Goal: Register for event/course

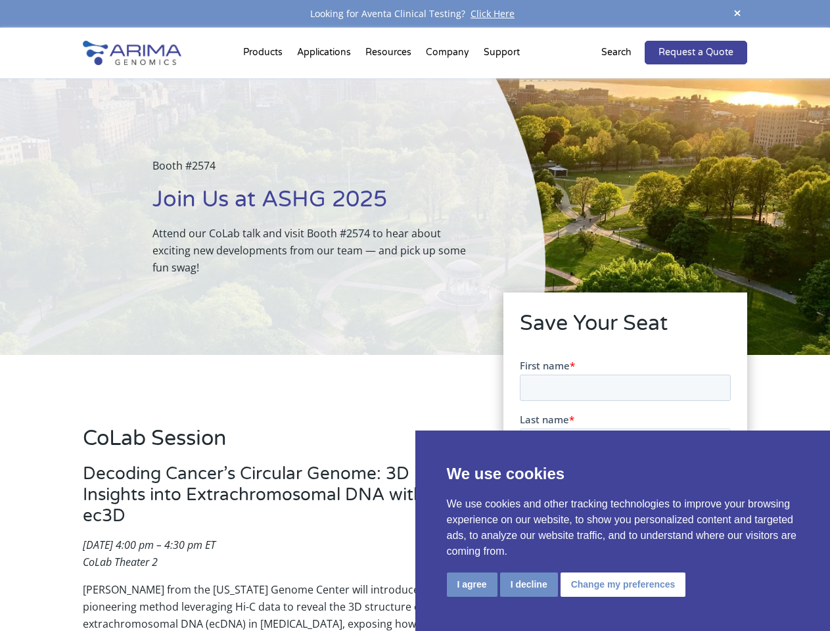
click at [414, 315] on div "Booth #2574 Join Us at ASHG 2025 Attend our CoLab talk and visit Booth #2574 to…" at bounding box center [272, 216] width 545 height 277
click at [472, 584] on button "I agree" at bounding box center [472, 584] width 51 height 24
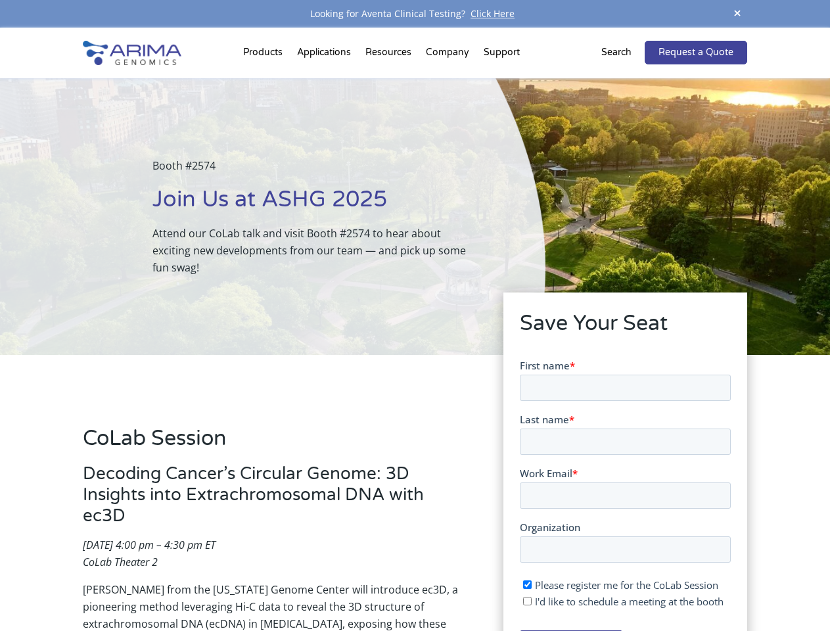
click at [527, 600] on input "I'd like to schedule a meeting at the booth" at bounding box center [526, 600] width 9 height 9
click at [620, 600] on span "I'd like to schedule a meeting at the booth" at bounding box center [628, 600] width 189 height 13
click at [531, 600] on input "I'd like to schedule a meeting at the booth" at bounding box center [526, 600] width 9 height 9
checkbox input "false"
click at [737, 14] on span at bounding box center [737, 14] width 20 height 18
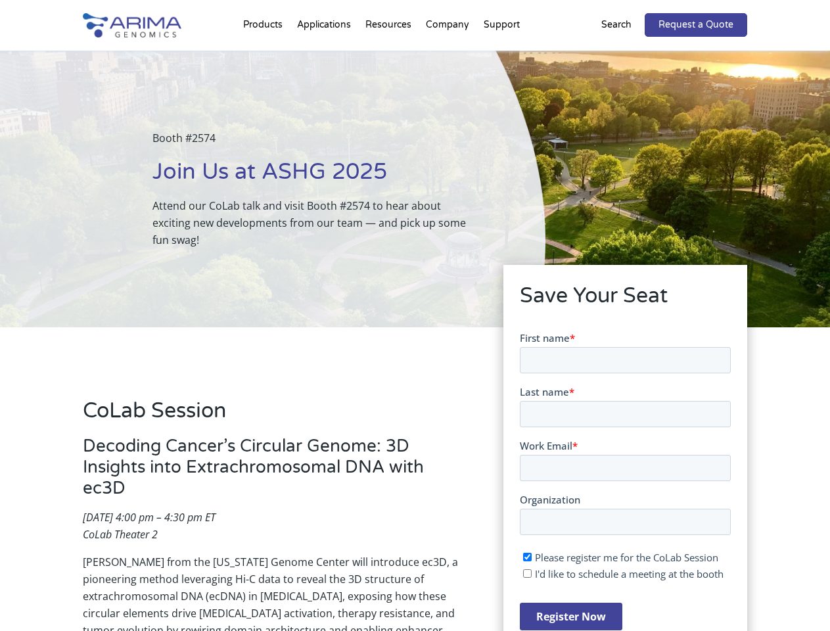
click at [265, 55] on div "Booth #2574 Join Us at ASHG 2025 Attend our CoLab talk and visit Booth #2574 to…" at bounding box center [272, 189] width 545 height 277
click at [390, 55] on div "Booth #2574 Join Us at ASHG 2025 Attend our CoLab talk and visit Booth #2574 to…" at bounding box center [272, 189] width 545 height 277
click at [448, 55] on div "Booth #2574 Join Us at ASHG 2025 Attend our CoLab talk and visit Booth #2574 to…" at bounding box center [272, 189] width 545 height 277
click at [501, 55] on div "Booth #2574 Join Us at ASHG 2025 Attend our CoLab talk and visit Booth #2574 to…" at bounding box center [272, 189] width 545 height 277
